Goal: Information Seeking & Learning: Learn about a topic

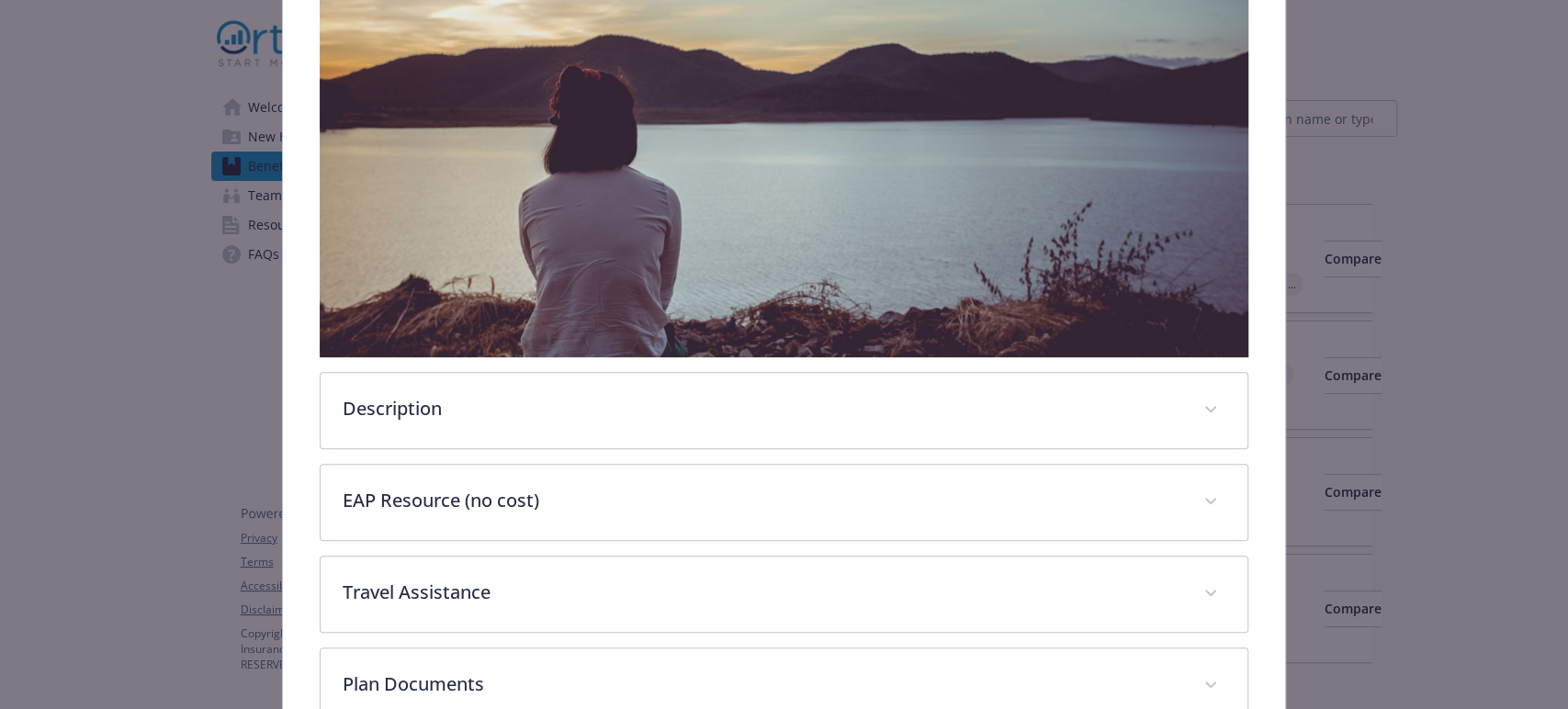
scroll to position [360, 0]
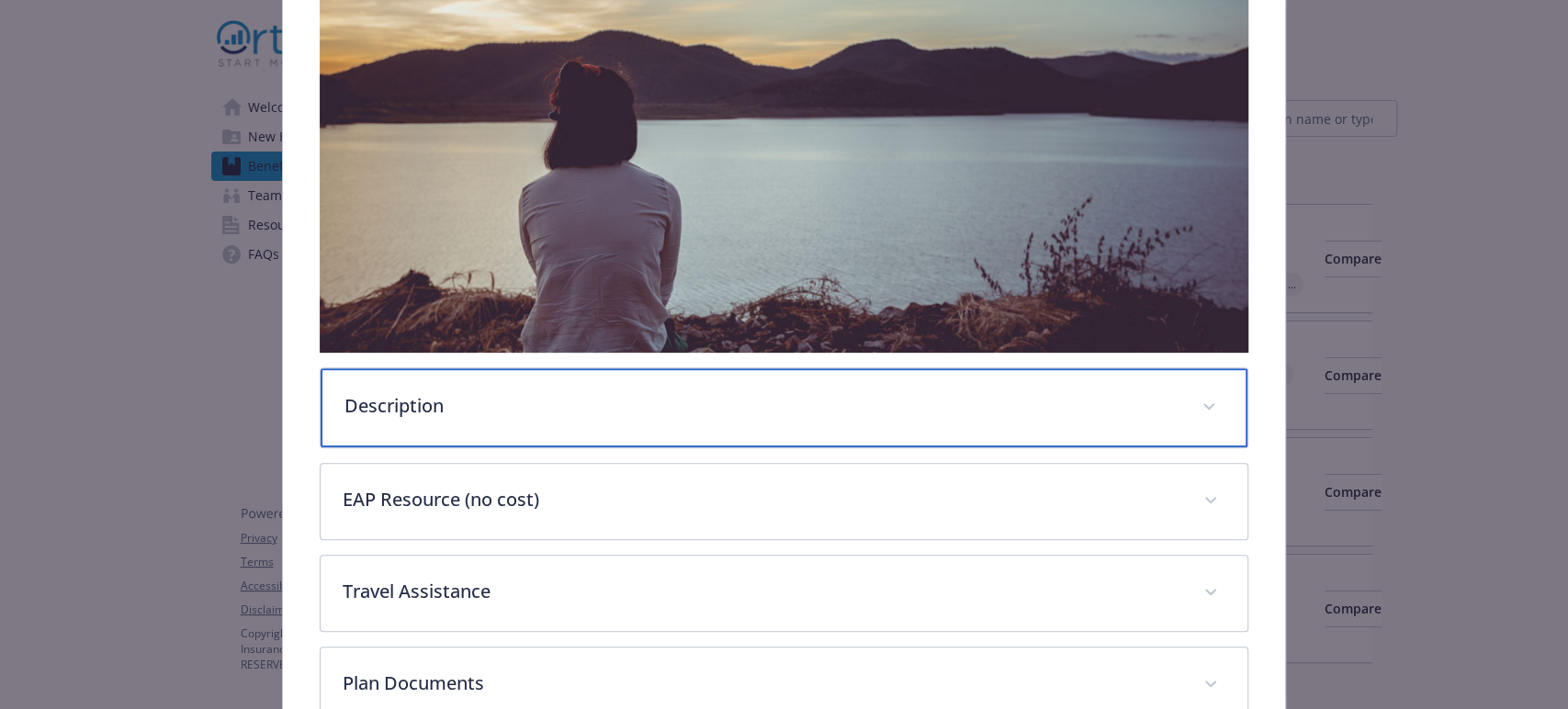
click at [1203, 403] on icon "details for plan Emotional Wellbeing - Employee Assistance Program (EAP) - Empl…" at bounding box center [1209, 407] width 11 height 8
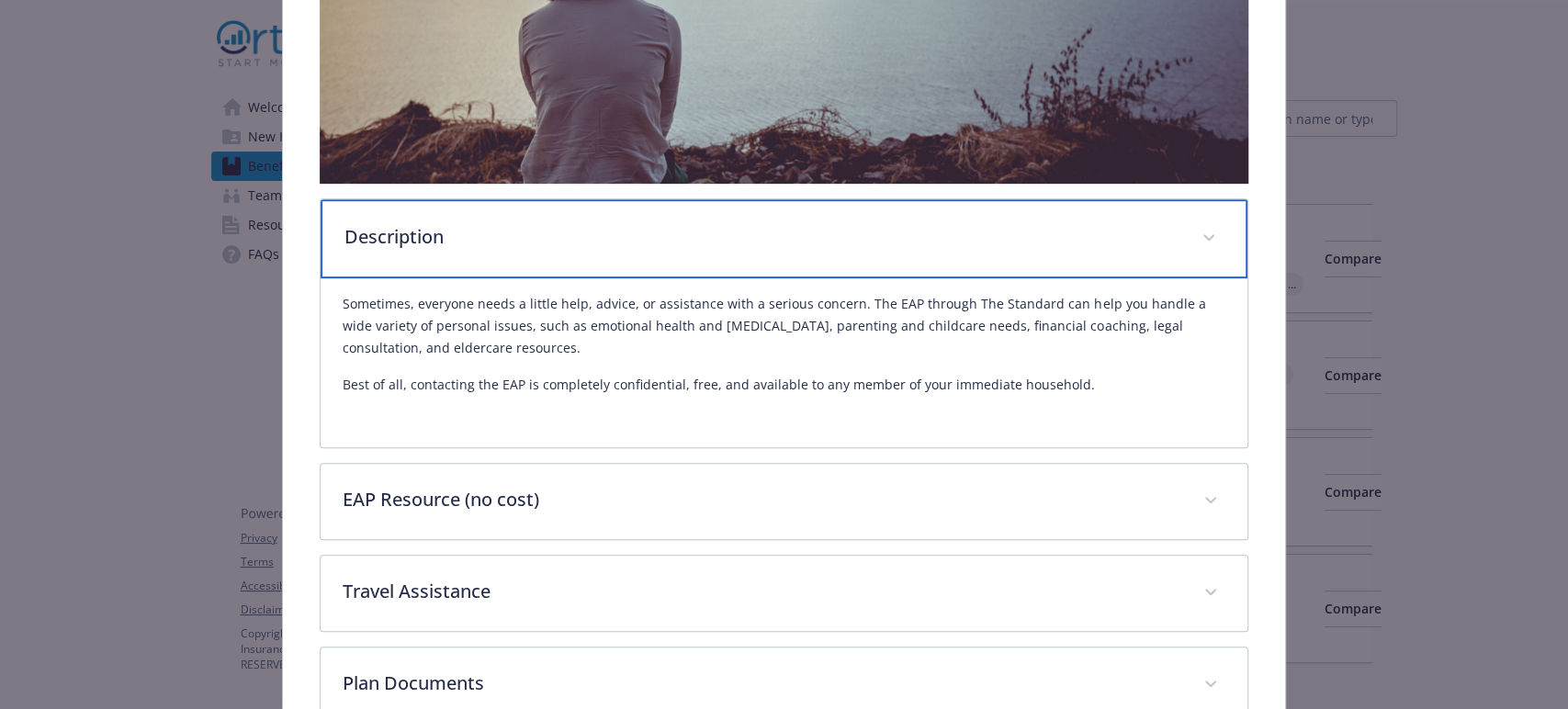
scroll to position [565, 0]
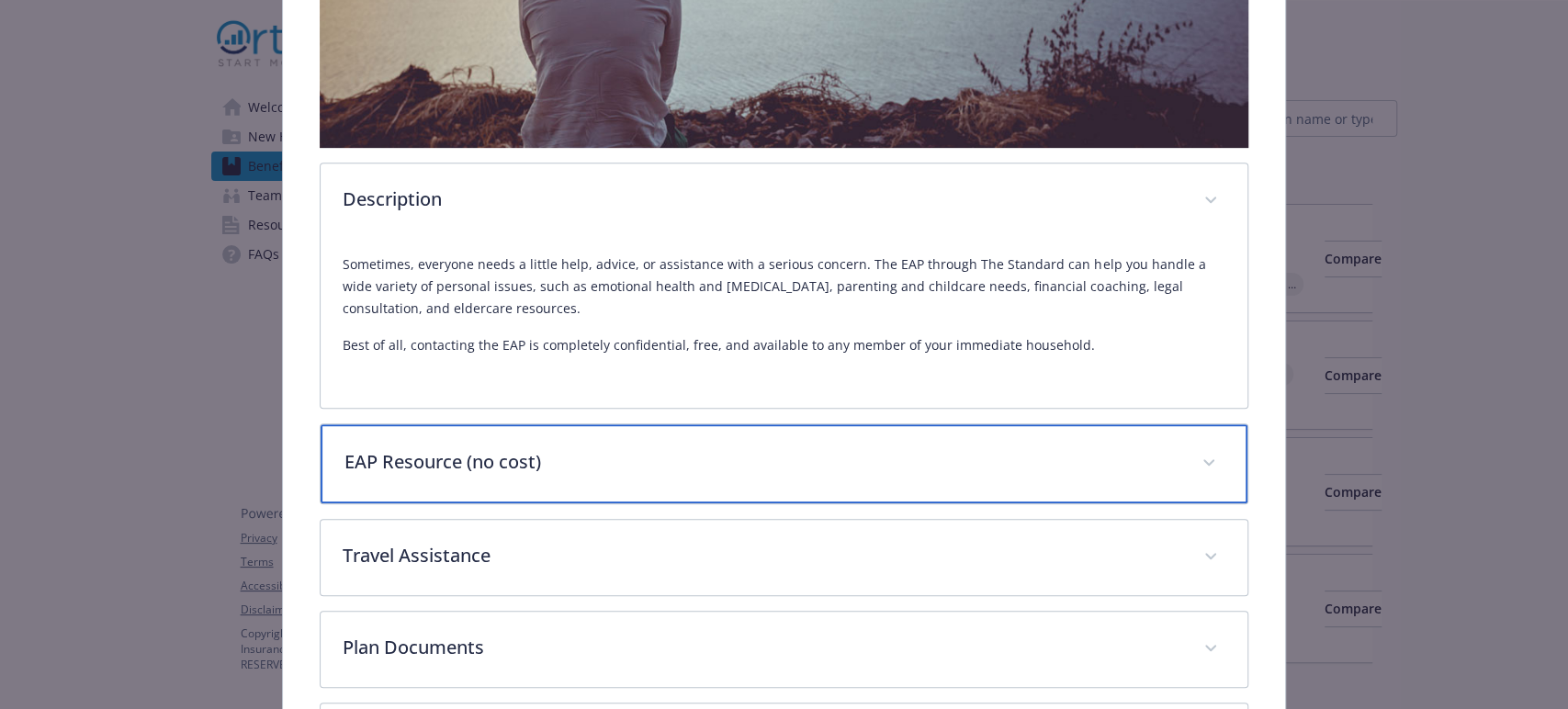
click at [1194, 452] on span "details for plan Emotional Wellbeing - Employee Assistance Program (EAP) - Empl…" at bounding box center [1208, 463] width 29 height 29
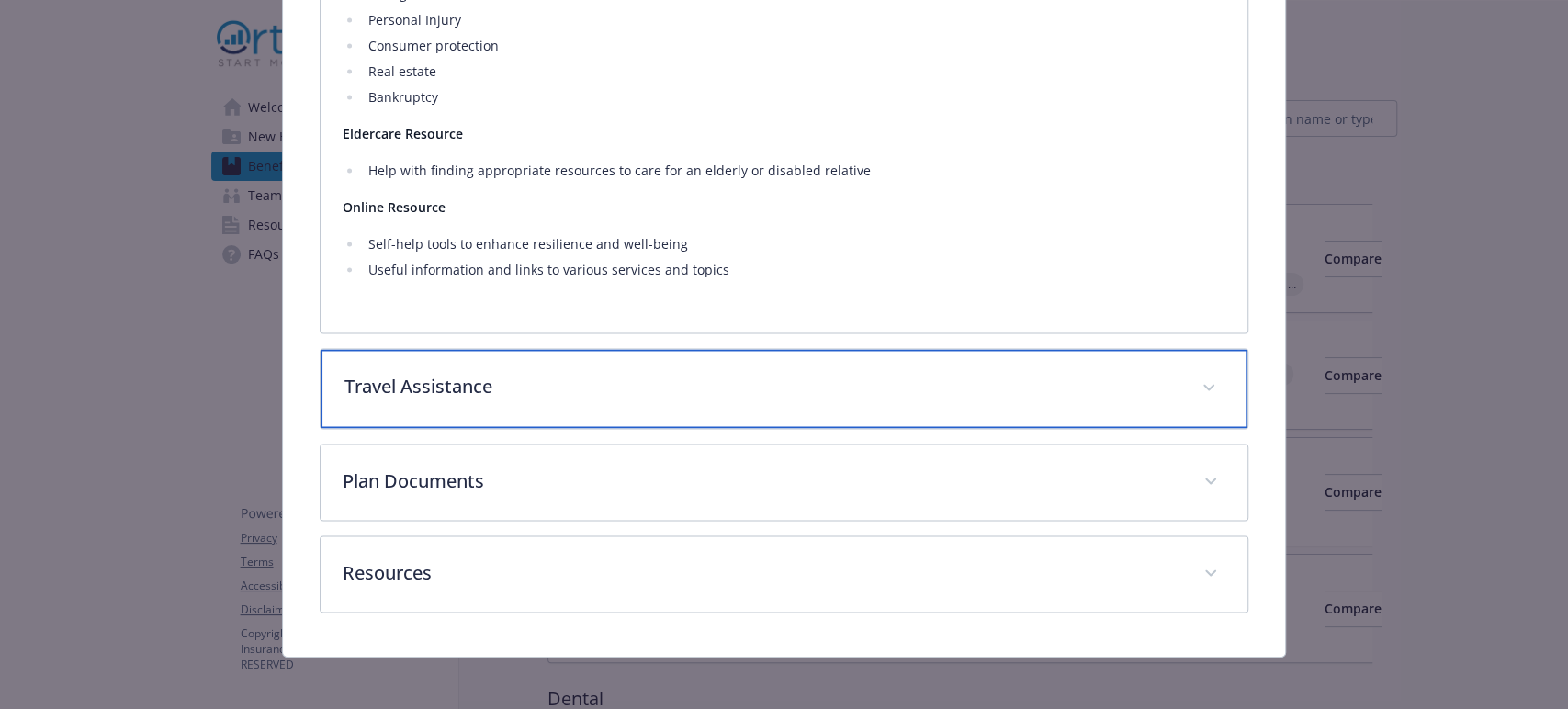
scroll to position [1886, 0]
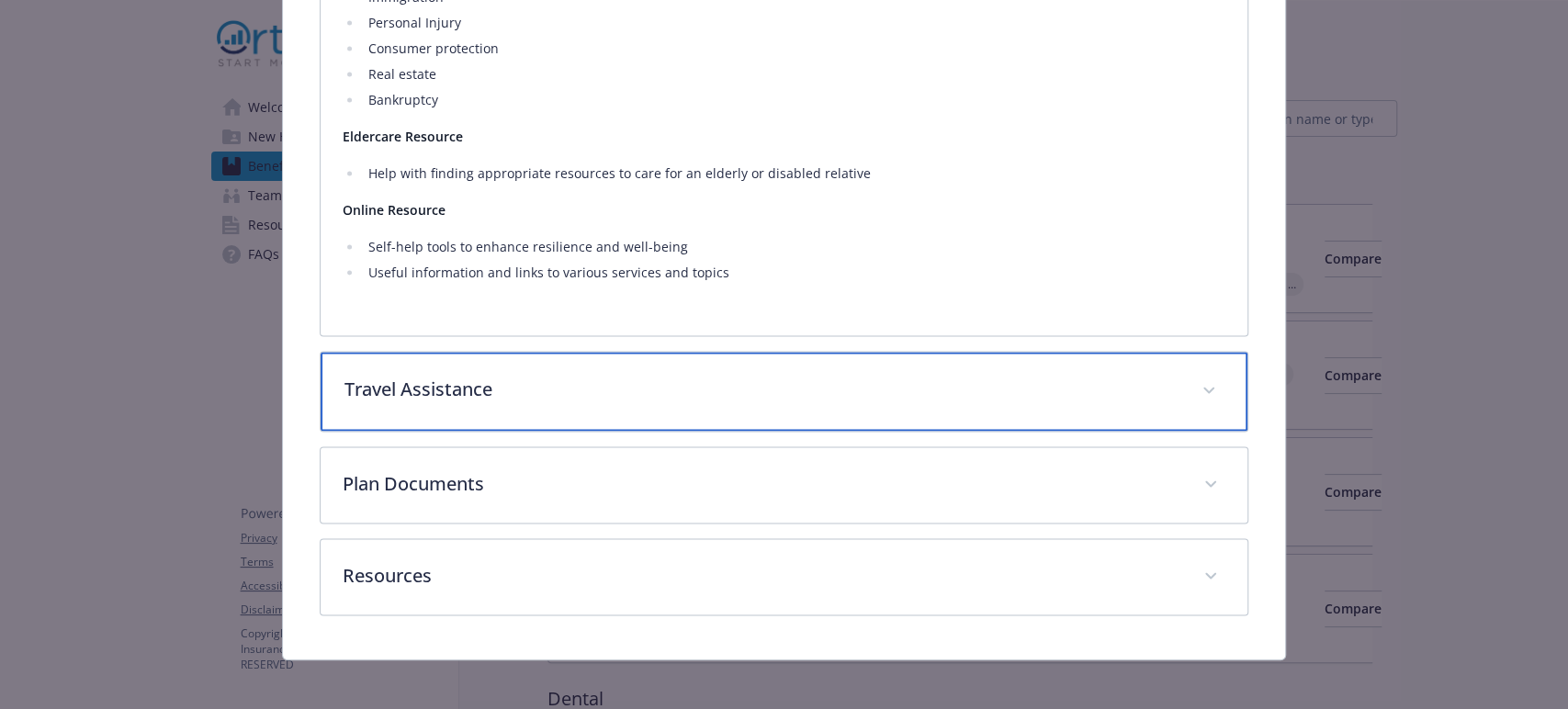
click at [1203, 386] on icon "details for plan Emotional Wellbeing - Employee Assistance Program (EAP) - Empl…" at bounding box center [1209, 390] width 11 height 8
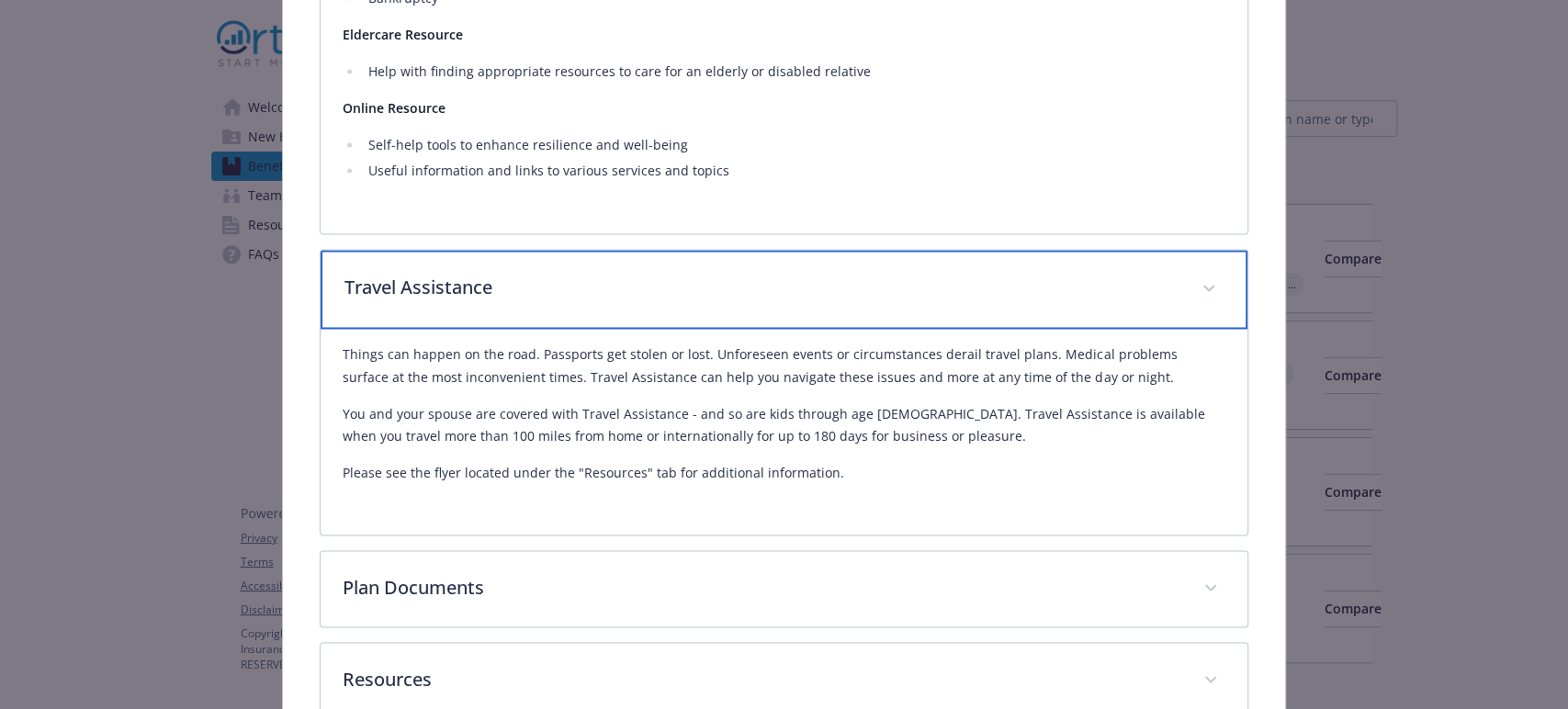
scroll to position [2089, 0]
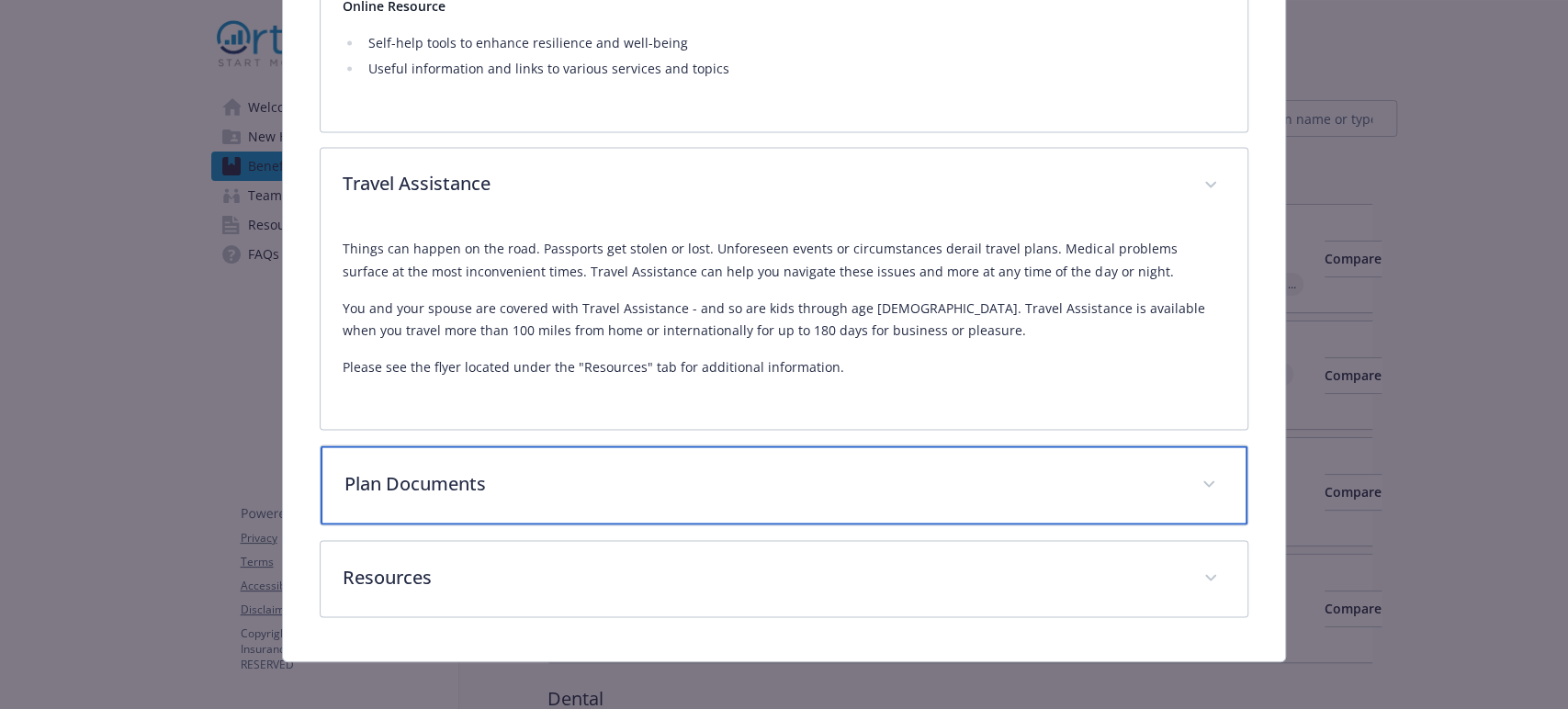
click at [1203, 481] on icon "details for plan Emotional Wellbeing - Employee Assistance Program (EAP) - Empl…" at bounding box center [1209, 483] width 11 height 7
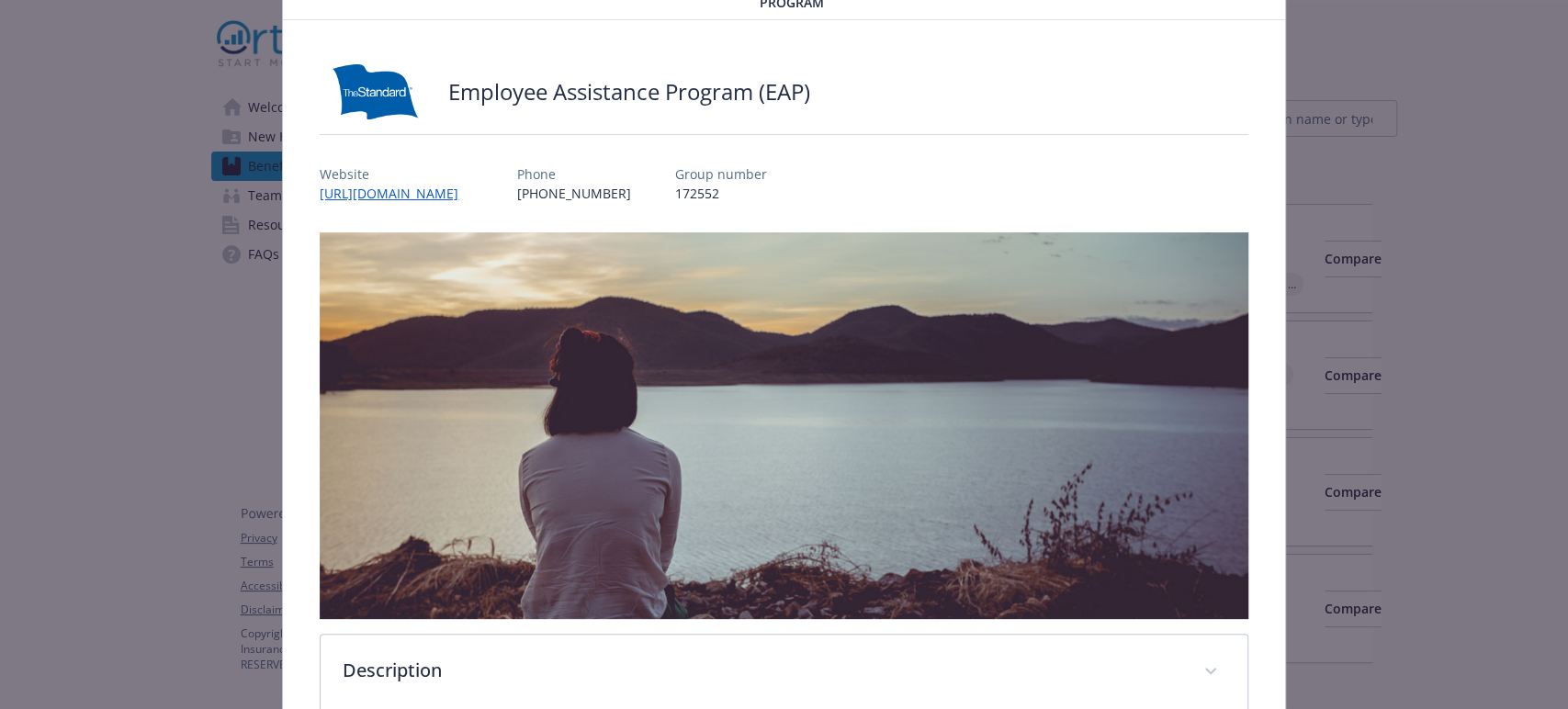
scroll to position [0, 0]
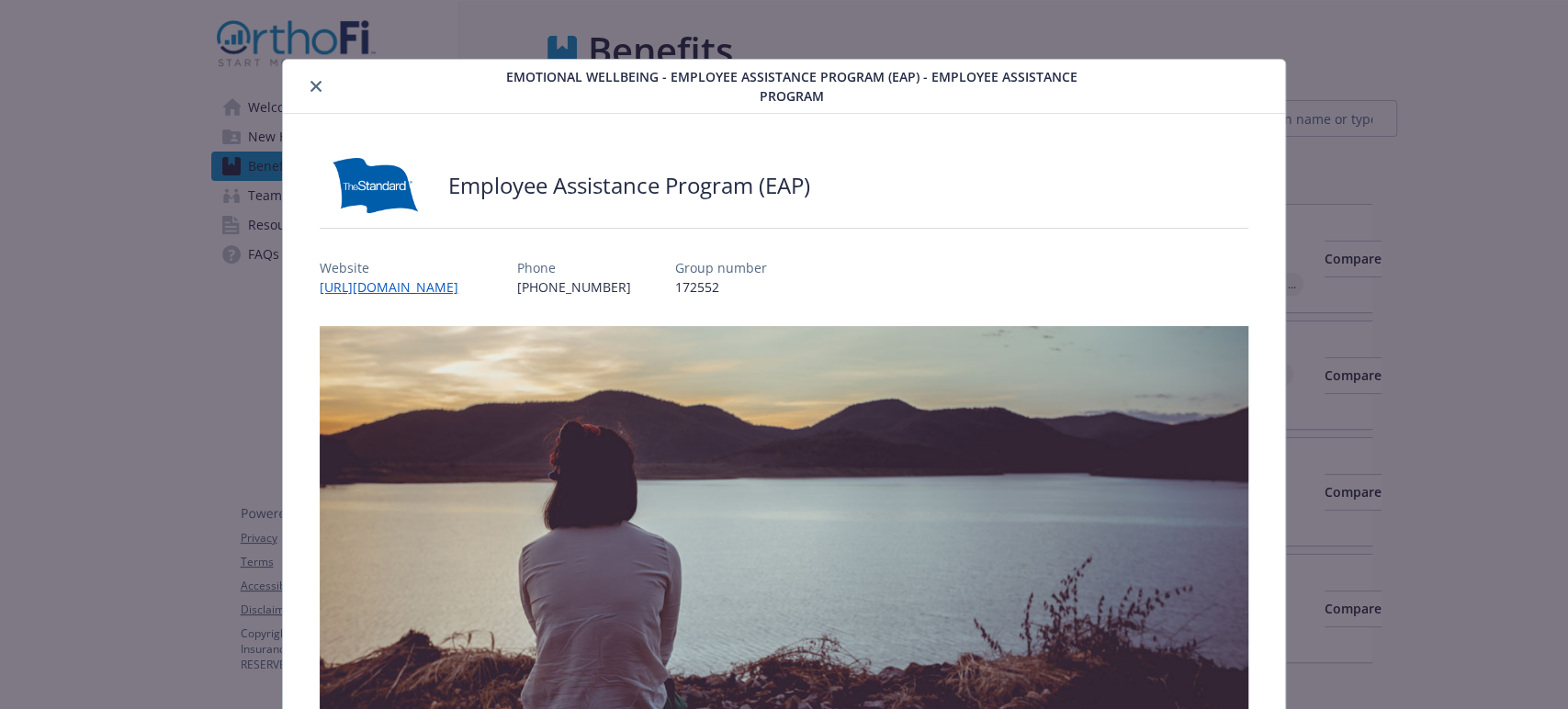
click at [316, 84] on icon "close" at bounding box center [316, 87] width 11 height 11
